Goal: Find specific page/section: Find specific page/section

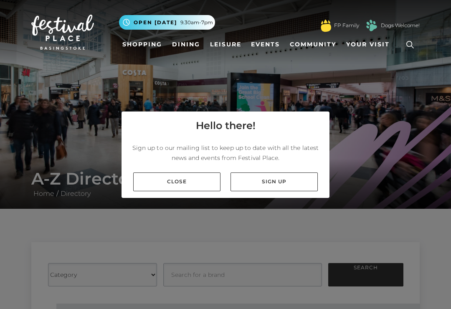
click at [188, 191] on link "Close" at bounding box center [176, 182] width 87 height 19
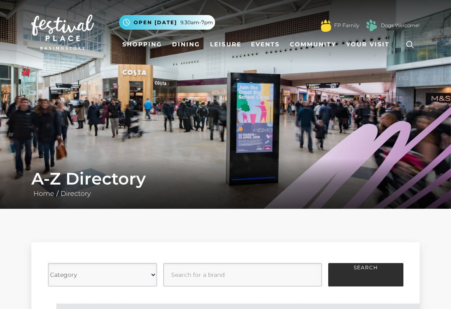
click at [143, 51] on link "Shopping" at bounding box center [142, 44] width 46 height 15
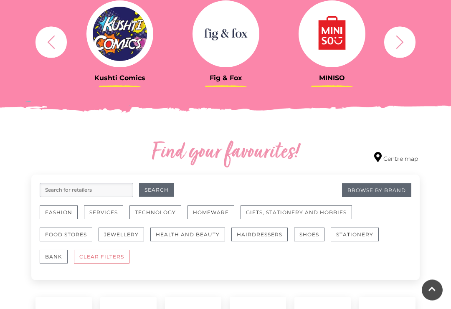
scroll to position [352, 0]
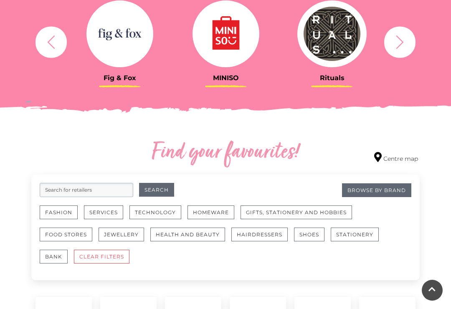
click at [216, 207] on button "Homeware" at bounding box center [211, 213] width 47 height 14
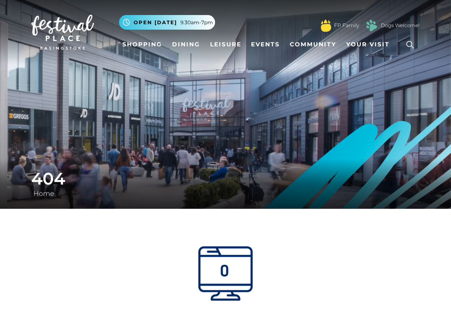
click at [373, 41] on span "Your Visit" at bounding box center [367, 44] width 43 height 9
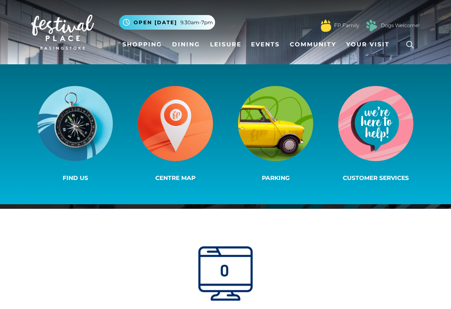
click at [180, 121] on img at bounding box center [175, 123] width 75 height 75
